Goal: Use online tool/utility: Use online tool/utility

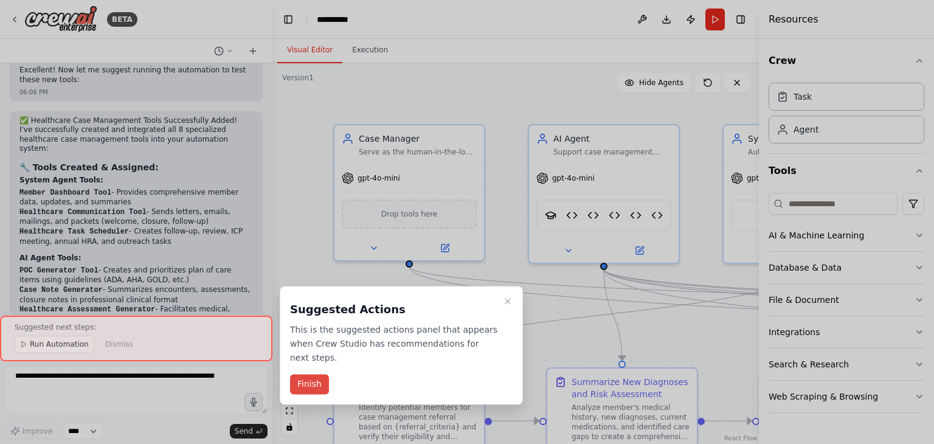
click at [311, 374] on button "Finish" at bounding box center [309, 384] width 39 height 20
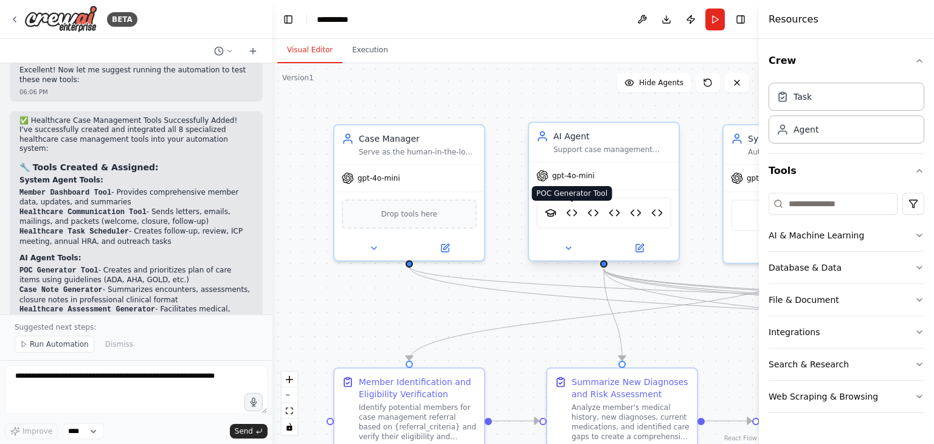
click at [570, 215] on img at bounding box center [572, 212] width 12 height 15
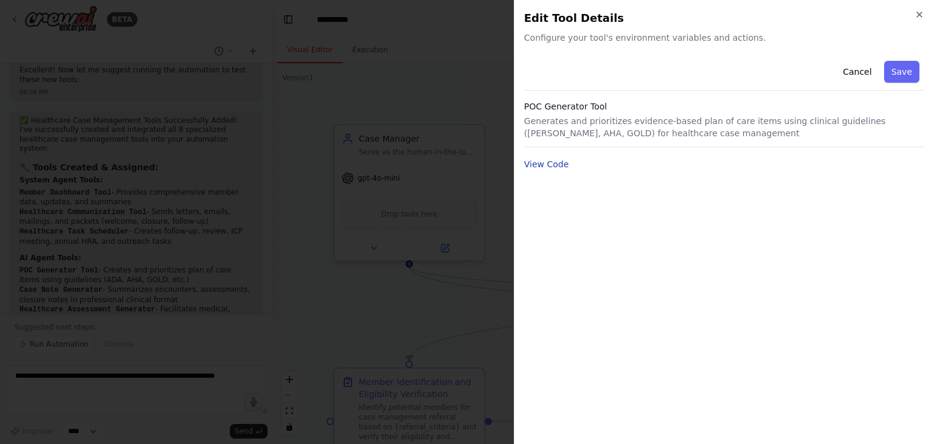
click at [547, 165] on button "View Code" at bounding box center [546, 164] width 45 height 12
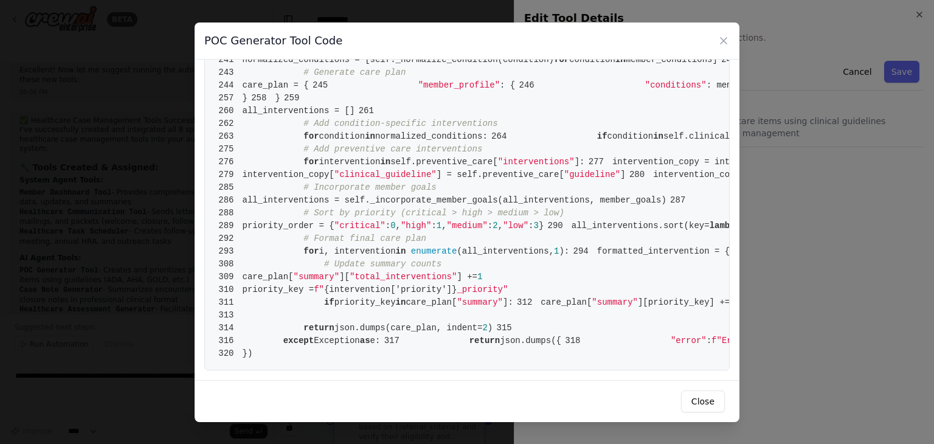
scroll to position [3446, 0]
click at [709, 405] on button "Close" at bounding box center [703, 401] width 44 height 22
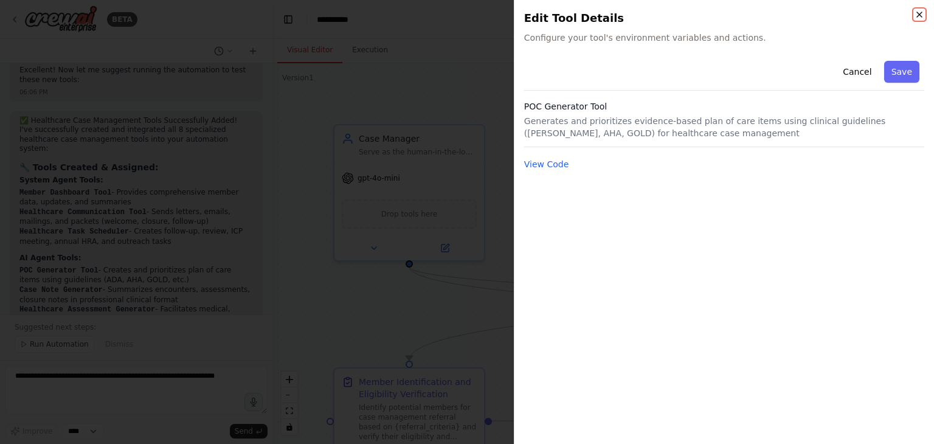
click at [917, 17] on icon "button" at bounding box center [919, 15] width 10 height 10
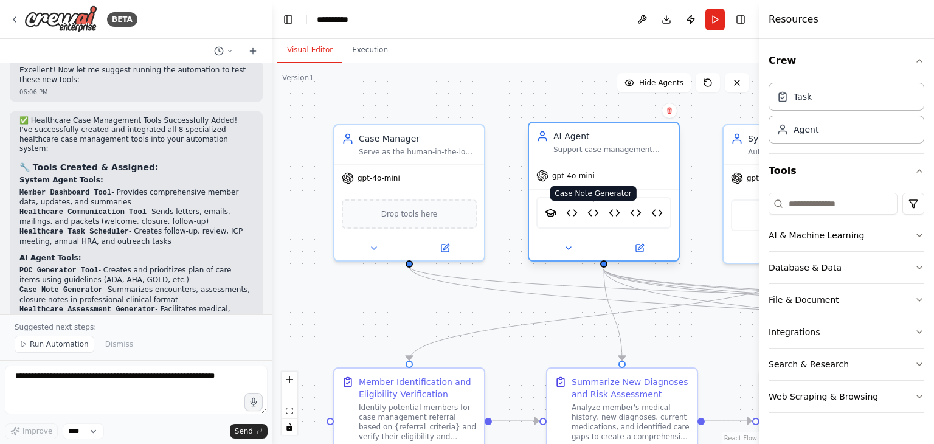
click at [593, 209] on img at bounding box center [593, 212] width 12 height 15
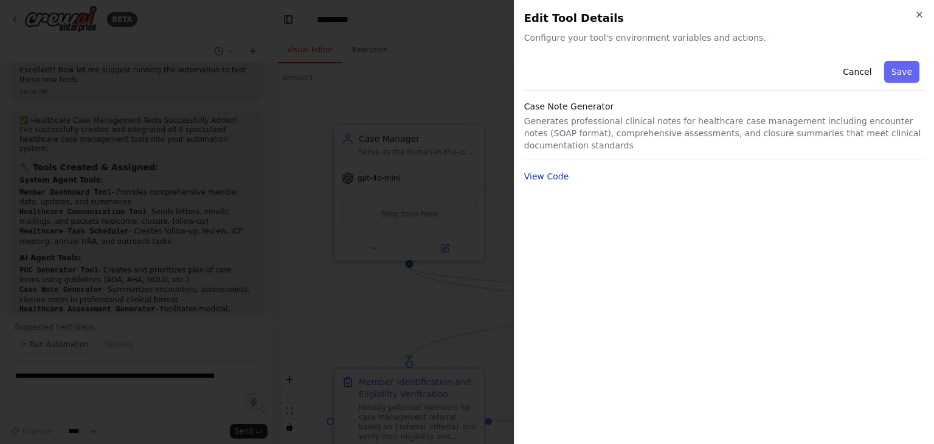
click at [545, 170] on button "View Code" at bounding box center [546, 176] width 45 height 12
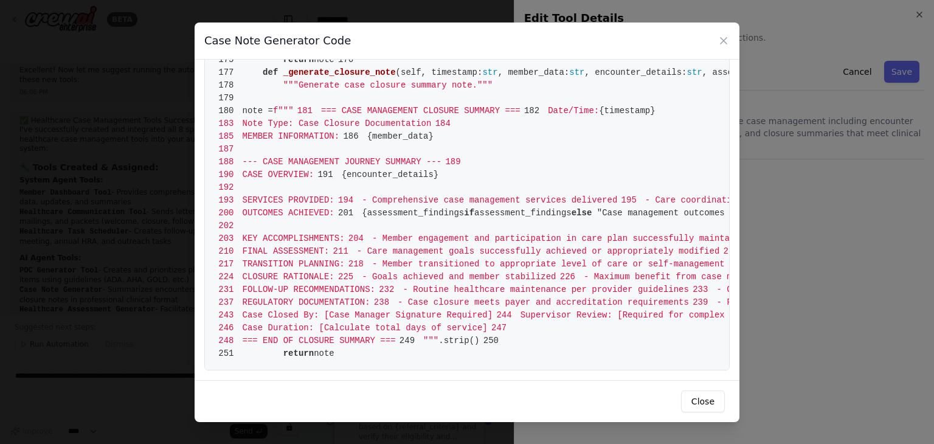
scroll to position [2703, 0]
click at [705, 399] on button "Close" at bounding box center [703, 401] width 44 height 22
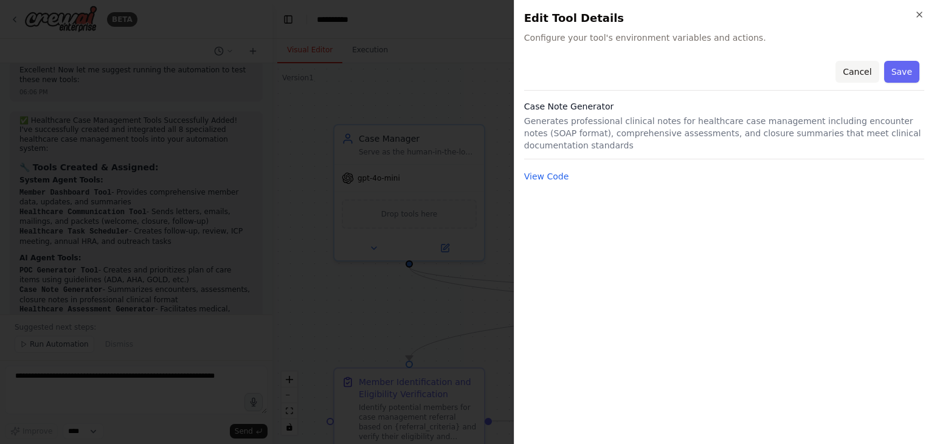
click at [862, 76] on button "Cancel" at bounding box center [856, 72] width 43 height 22
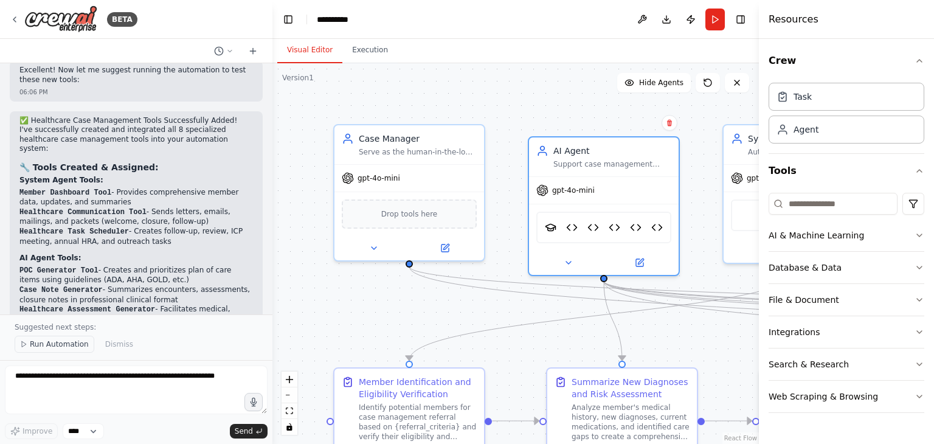
click at [62, 351] on button "Run Automation" at bounding box center [55, 344] width 80 height 17
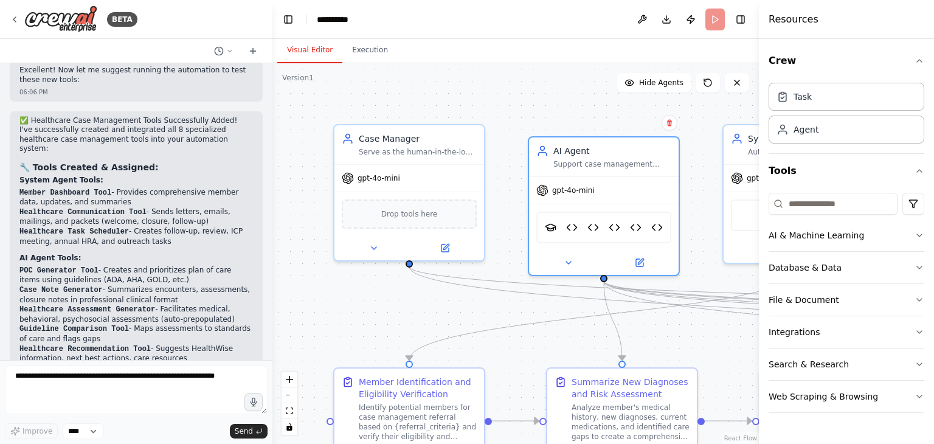
scroll to position [6254, 0]
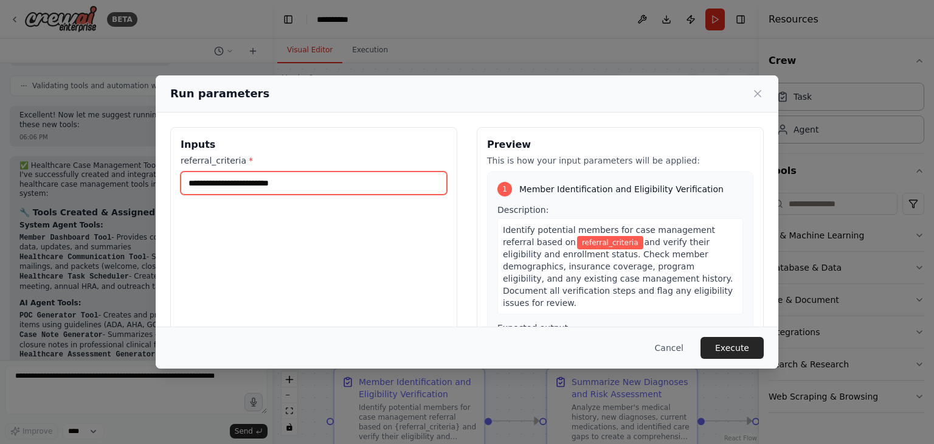
click at [337, 180] on input "referral_criteria *" at bounding box center [314, 182] width 266 height 23
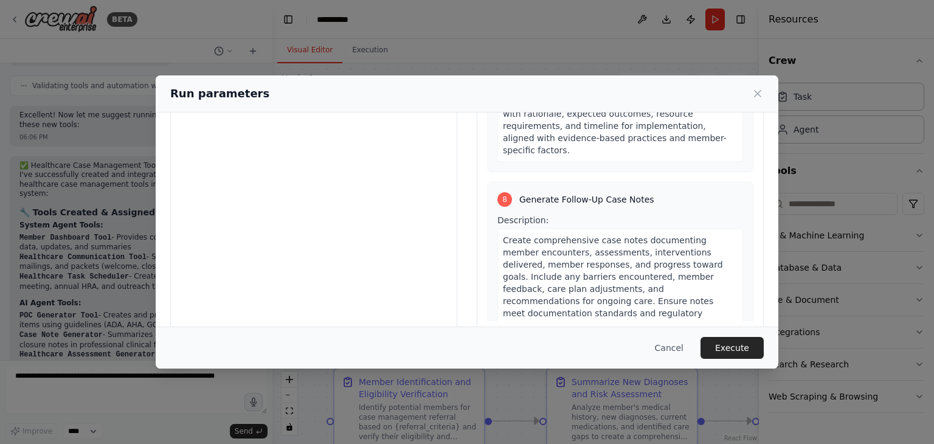
scroll to position [103, 0]
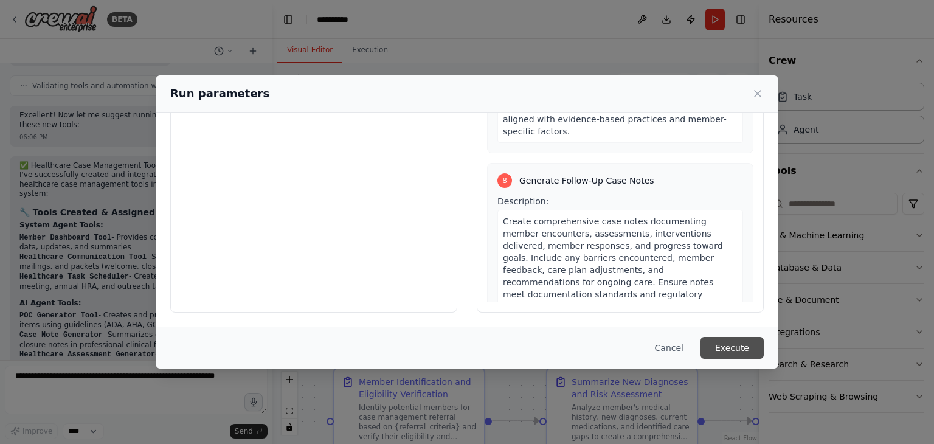
type input "*****"
click at [735, 341] on button "Execute" at bounding box center [731, 348] width 63 height 22
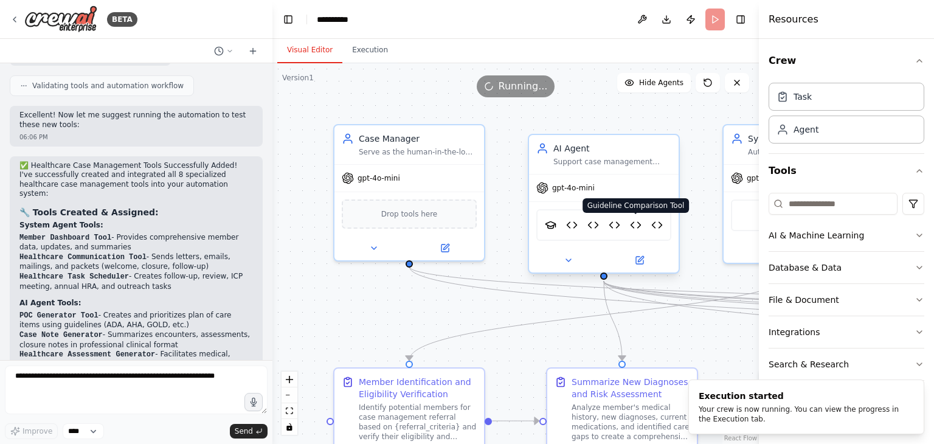
click at [641, 226] on img at bounding box center [636, 225] width 12 height 15
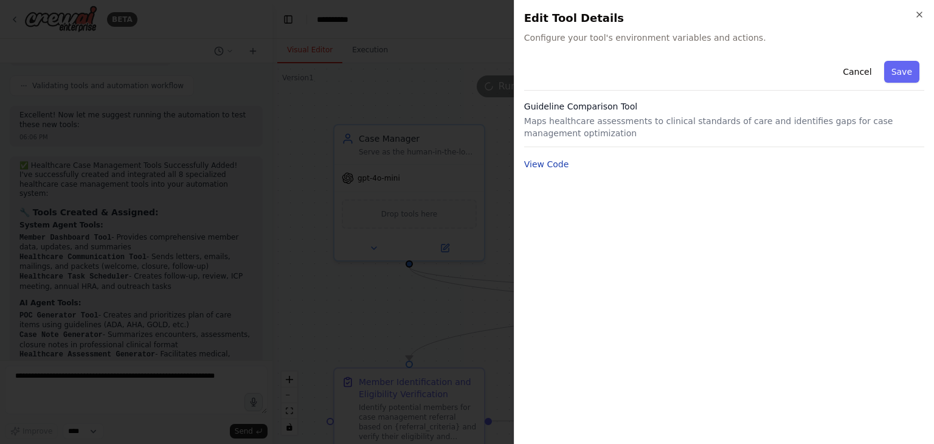
click at [546, 166] on button "View Code" at bounding box center [546, 164] width 45 height 12
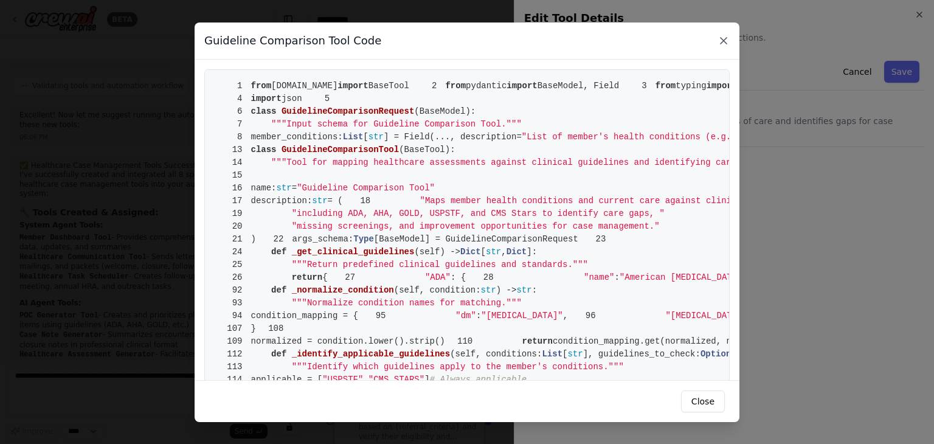
click at [725, 46] on icon at bounding box center [723, 41] width 12 height 12
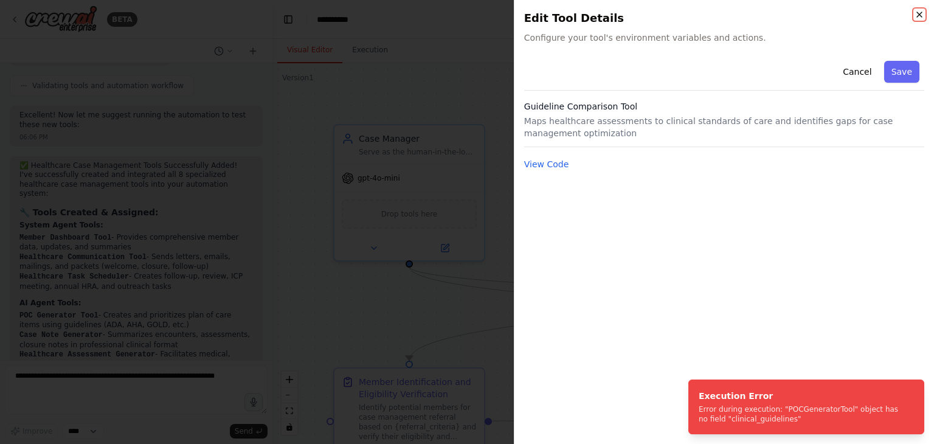
click at [917, 16] on icon "button" at bounding box center [919, 14] width 5 height 5
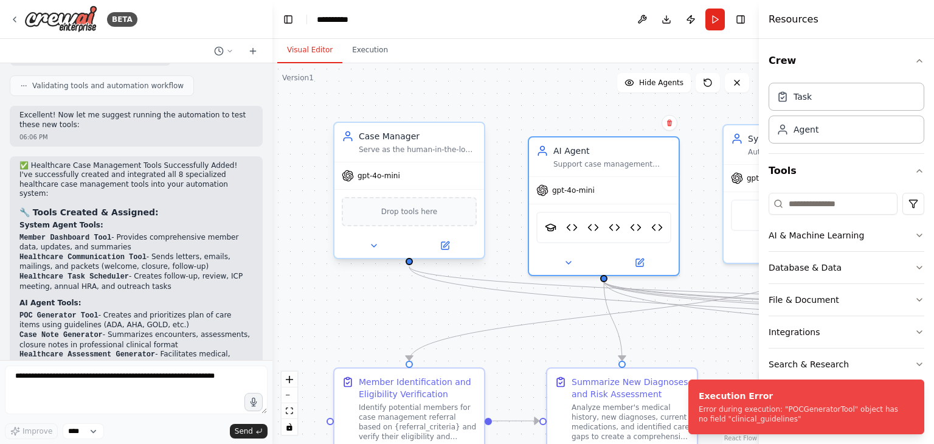
click at [399, 216] on span "Drop tools here" at bounding box center [409, 211] width 57 height 12
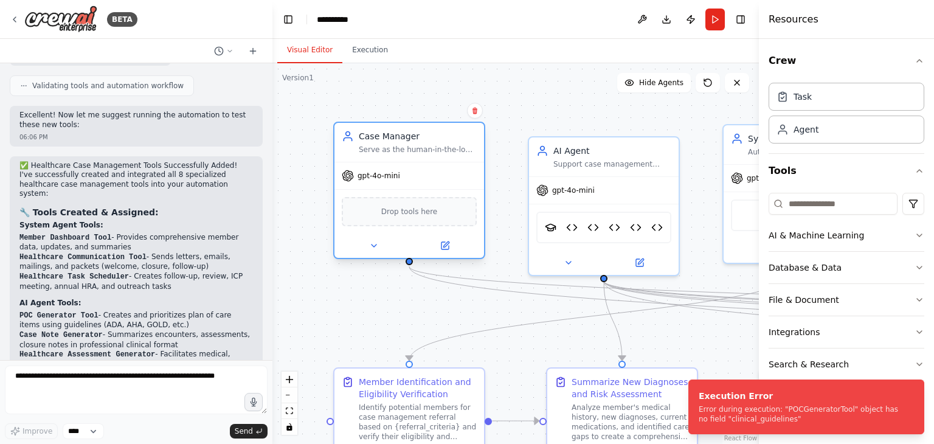
click at [399, 216] on span "Drop tools here" at bounding box center [409, 211] width 57 height 12
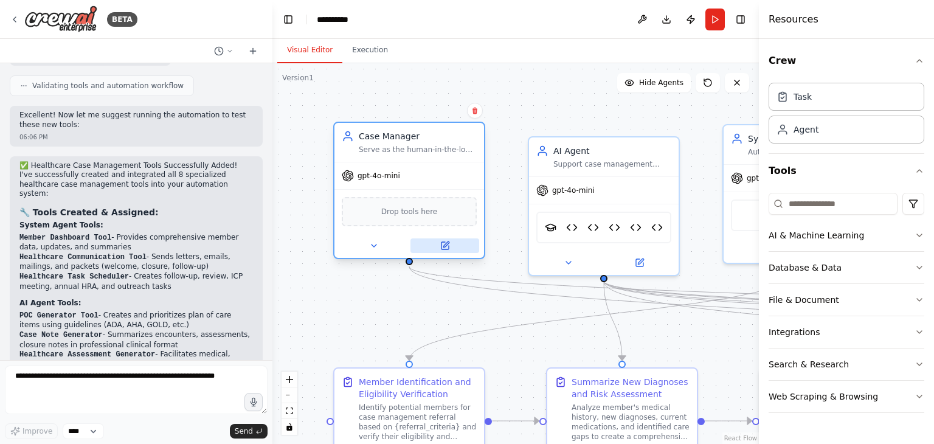
click at [446, 244] on icon at bounding box center [445, 243] width 5 height 5
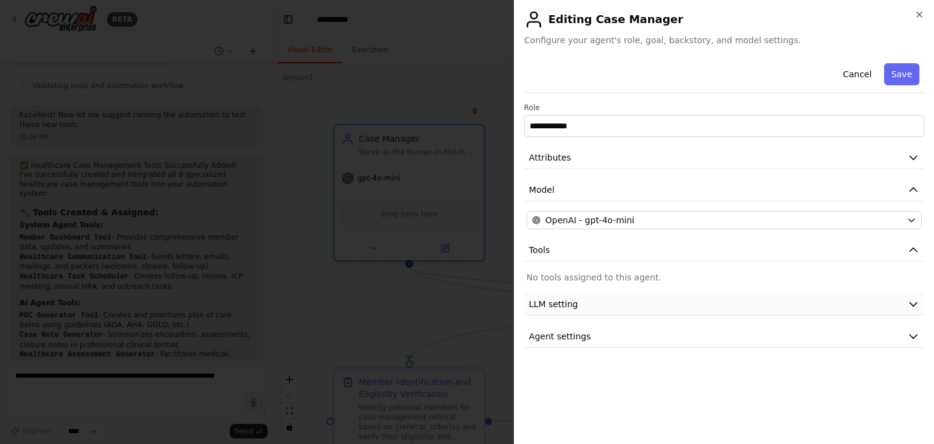
click at [551, 305] on span "LLM setting" at bounding box center [553, 304] width 49 height 12
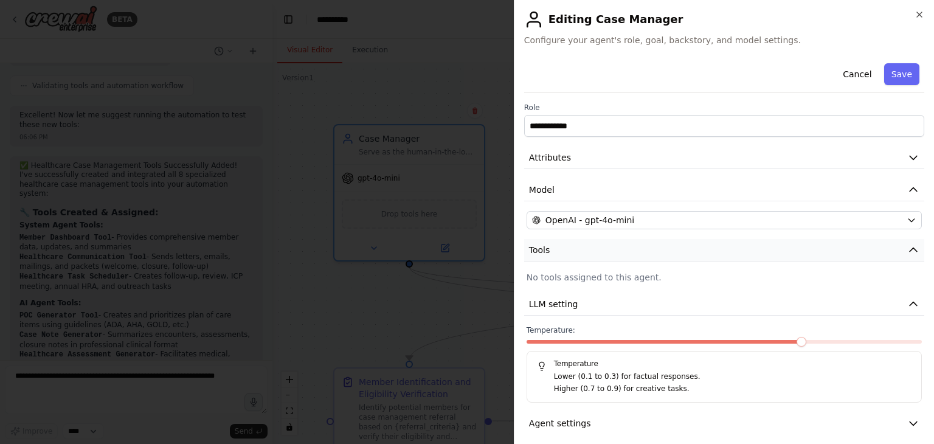
click at [554, 249] on button "Tools" at bounding box center [724, 250] width 400 height 22
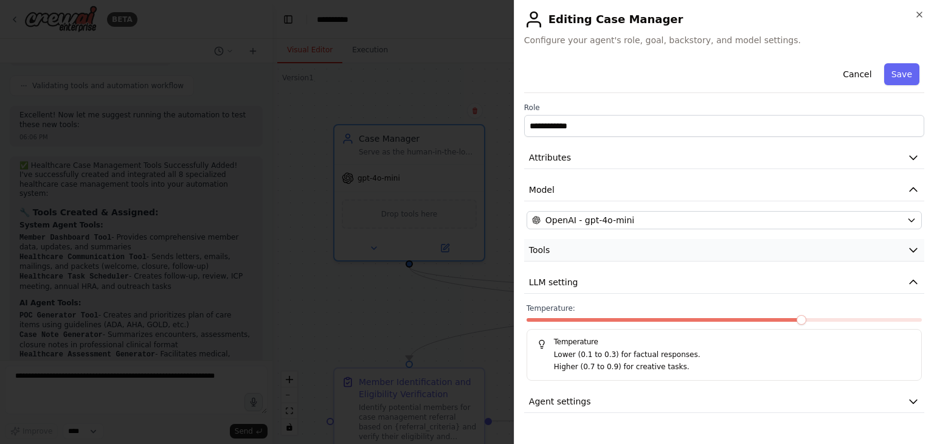
click at [554, 249] on button "Tools" at bounding box center [724, 250] width 400 height 22
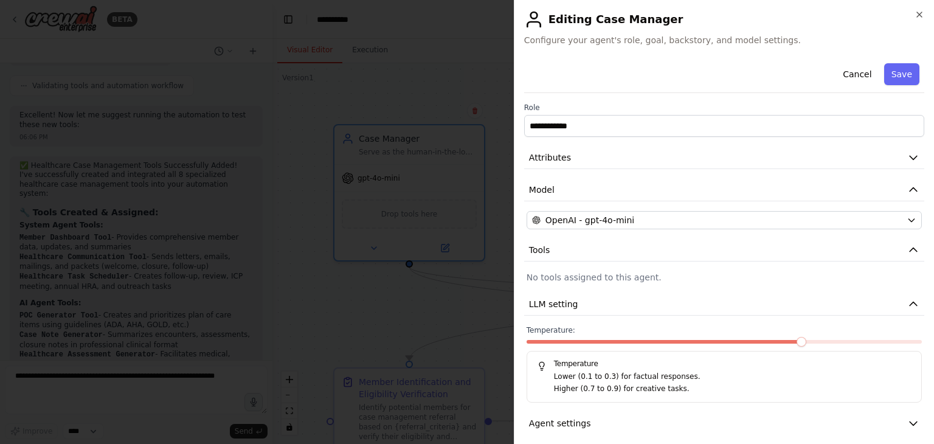
click at [556, 276] on p "No tools assigned to this agent." at bounding box center [723, 277] width 395 height 12
click at [850, 73] on button "Cancel" at bounding box center [856, 74] width 43 height 22
